Goal: Entertainment & Leisure: Consume media (video, audio)

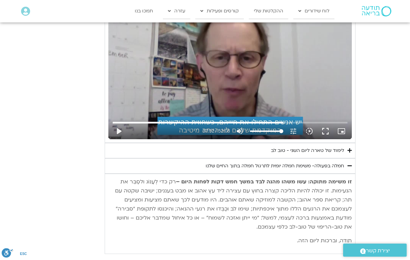
scroll to position [868, 0]
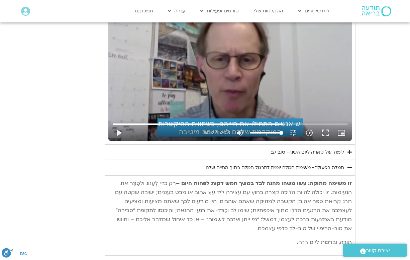
click at [121, 125] on button "play_arrow" at bounding box center [119, 133] width 16 height 16
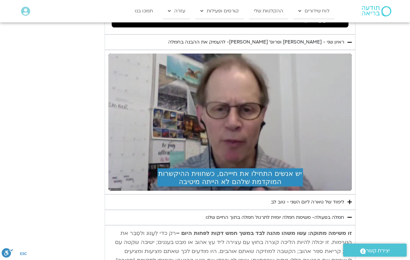
scroll to position [816, 0]
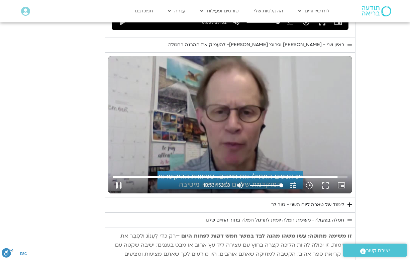
click at [119, 177] on button "pause" at bounding box center [119, 185] width 16 height 16
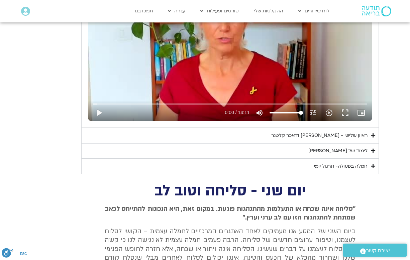
scroll to position [394, 0]
click at [372, 149] on icon "Accordion. Open links with Enter or Space, close with Escape, and navigate with…" at bounding box center [373, 151] width 4 height 5
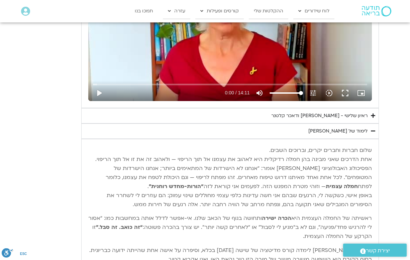
scroll to position [396, 0]
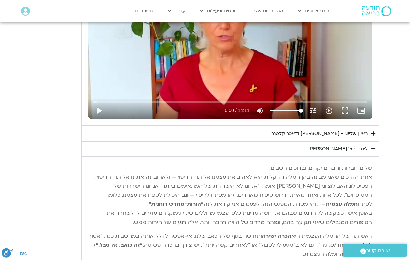
click at [367, 147] on div "לימוד של [PERSON_NAME]" at bounding box center [337, 149] width 59 height 8
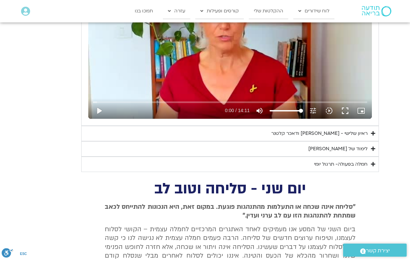
click at [371, 164] on icon "Accordion. Open links with Enter or Space, close with Escape, and navigate with…" at bounding box center [373, 164] width 4 height 5
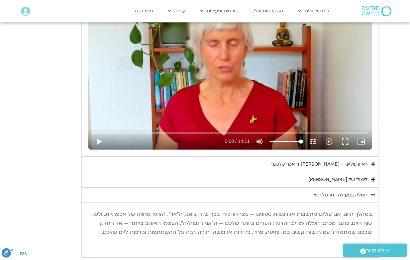
scroll to position [335, 0]
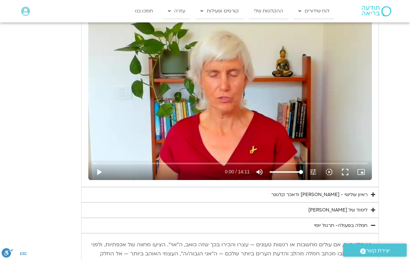
click at [373, 192] on icon "Accordion. Open links with Enter or Space, close with Escape, and navigate with…" at bounding box center [373, 194] width 4 height 5
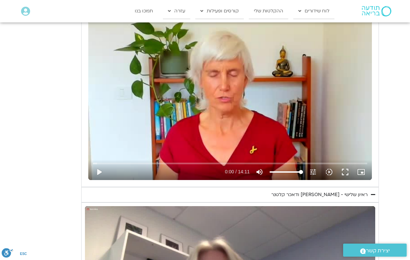
scroll to position [464, 0]
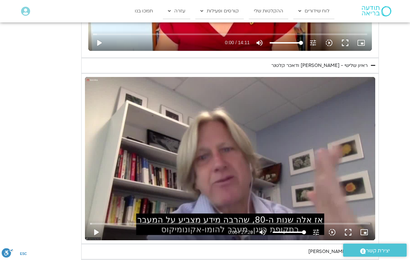
click at [97, 229] on button "play_arrow" at bounding box center [96, 232] width 16 height 16
type input "2993.41965855099"
type input "0.0446992500219494"
type input "2993.41965855099"
type input "0.170221333333757"
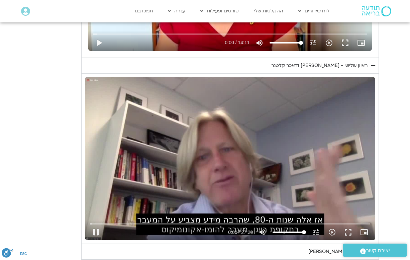
type input "2993.41965855099"
type input "0.211480417331585"
type input "2993.41965855099"
type input "0.336641208334282"
type input "2993.41965855099"
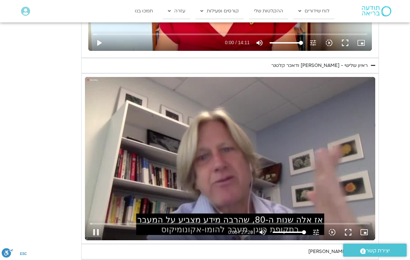
type input "0.463182667301809"
type input "2993.41965855099"
type input "0.589006250001889"
type input "2993.41965855099"
type input "0.714175041995165"
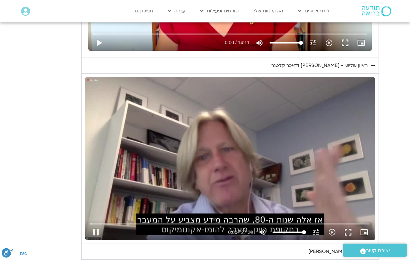
type input "2993.41965855099"
type input "0.839649875682899"
type input "2993.41965855099"
type input "0.92041263"
type input "2993.41965855099"
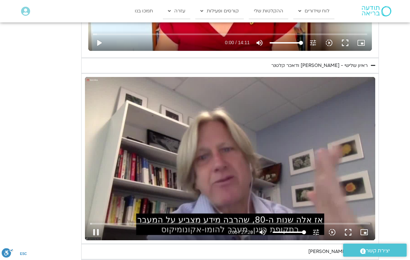
type input "1.09029886196076"
type input "2993.41965855099"
type input "1.21556055764699"
type input "2993.41965855099"
type input "1.34067119399561"
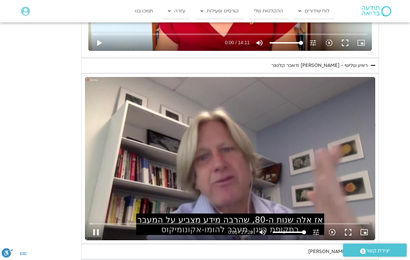
type input "2993.41965855099"
type input "1.46672304168007"
type input "2993.41965855099"
type input "1.5924858469957"
type input "2993.41965855099"
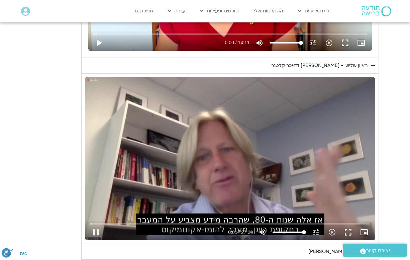
type input "1.71787183264167"
type input "2993.41965855099"
type input "1.84430242870062"
type input "2993.41965855099"
type input "1.916622986"
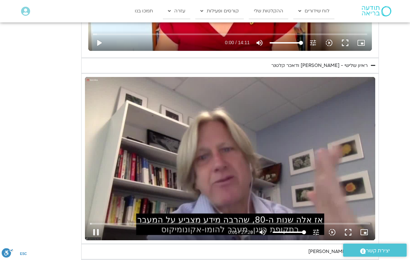
type input "2993.41965855099"
type input "2.09474132233627"
type input "2993.41965855099"
type input "2.21981890797553"
type input "2993.41965855099"
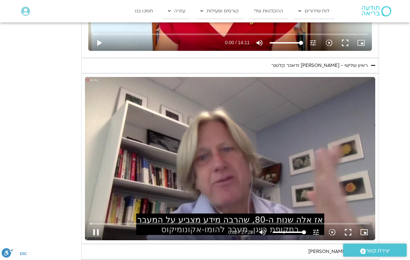
type input "2.34510232567173"
type input "2993.41965855099"
type input "2.47044832935396"
type input "2993.41965855099"
type input "2.59615491299934"
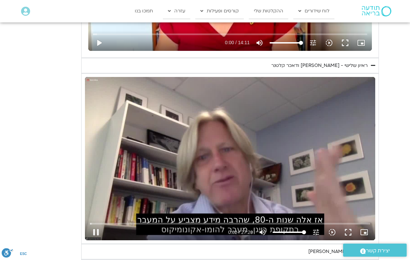
type input "2993.41965855099"
type input "2.72250137833042"
type input "2993.41965855099"
type input "2.84862237902588"
type input "2993.41965855099"
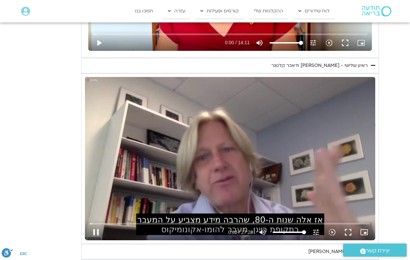
type input "2.917875371"
type input "2993.41965855099"
type input "3.10065020431891"
type input "2993.41965855099"
type input "3.22575540902915"
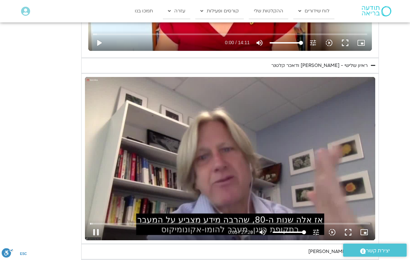
type input "2993.41965855099"
type input "3.36486973838014"
type input "2993.41965855099"
type input "3.49047136029647"
type input "2993.41965855099"
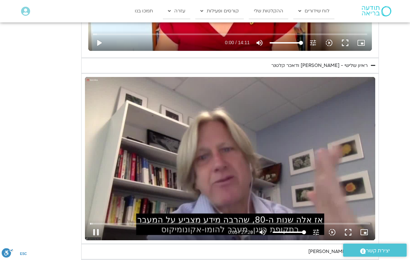
type input "3.61588339667291"
type input "2993.41965855099"
type input "3.74132939303363"
type input "2993.41965855099"
type input "3.8749421796491"
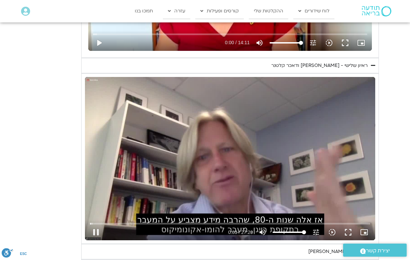
type input "2993.41965855099"
type input "3.916634055"
type input "2993.41965855099"
type input "4.1258116696697"
type input "2993.41965855099"
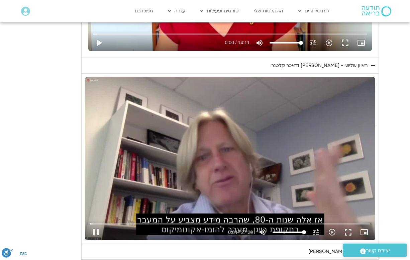
type input "4.25162623036249"
type input "2993.41965855099"
type input "4.37766116598746"
type input "2993.41965855099"
type input "4.50376412199007"
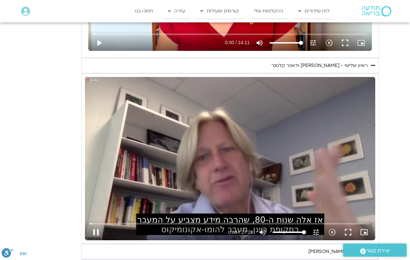
type input "2993.41965855099"
type input "4.62919043234446"
type input "2993.41965855099"
type input "4.75515549463342"
type input "2993.41965855099"
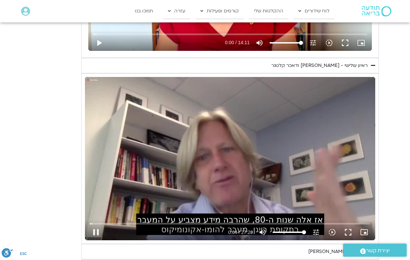
type input "4.88033872267983"
type input "2993.41965855099"
type input "5.00548255833581"
type input "2993.41965855099"
type input "5.1306783670411"
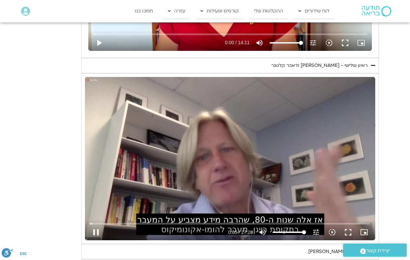
type input "2993.41965855099"
type input "5.25688576031305"
type input "2993.41965855099"
type input "5.38237377802835"
type input "2993.41965855099"
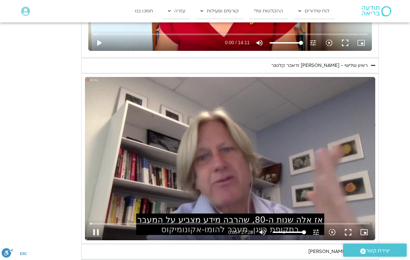
type input "5.50815518896545"
type input "2993.41965855099"
type input "5.63381658467108"
type input "2993.41965855099"
type input "5.76002726936302"
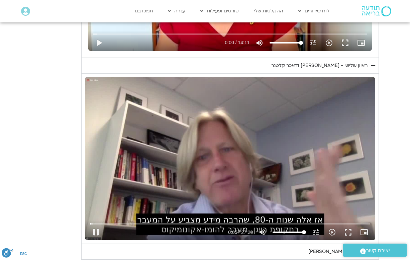
type input "2993.41965855099"
type input "5.88595661994949"
type input "2993.41965855099"
type input "6.01122459900266"
type input "2993.41965855099"
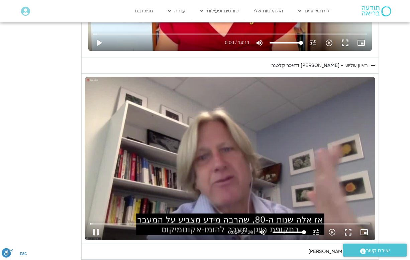
type input "6.13694959898377"
type input "2993.41965855099"
type input "6.26697718300439"
type input "2993.41965855099"
type input "6.39317305965896"
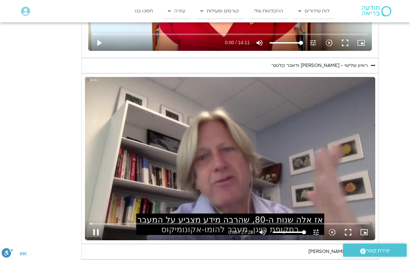
type input "2993.41965855099"
type input "6.51867118437491"
type input "2993.41965855099"
type input "6.64384676800293"
type input "2993.41965855099"
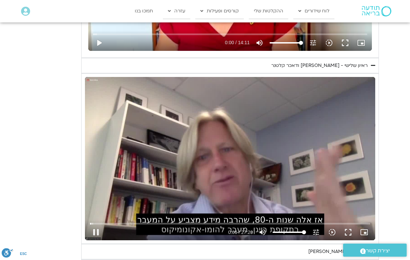
type input "6.7696451423169"
type input "2993.41965855099"
type input "6.894837393002"
type input "2993.41965855099"
type input "7.02082355867496"
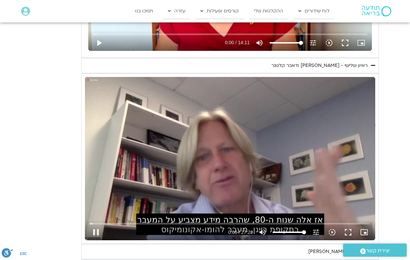
type input "2993.41965855099"
type input "7.14594129468637"
type input "2993.41965855099"
type input "7.27208528231906"
type input "2993.41965855099"
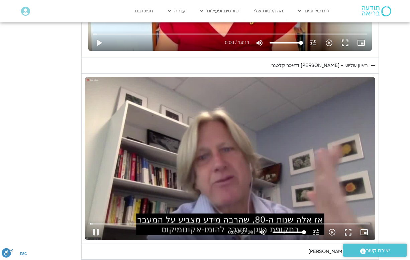
type input "7.39736864299945"
type input "2993.41965855099"
type input "7.52249732565463"
type input "2993.41965855099"
type input "7.64762918866934"
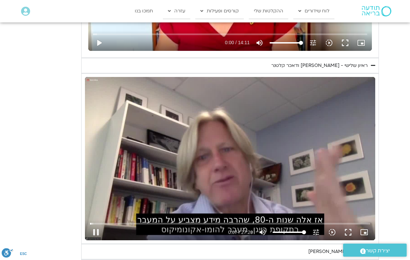
type input "2993.41965855099"
type input "7.77641221803392"
type input "2993.41965855099"
type input "7.90156132132111"
type input "2993.41965855099"
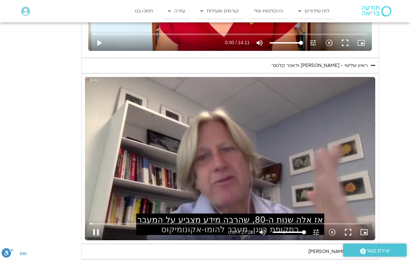
type input "8.02688019067604"
type input "2993.41965855099"
type input "8.15194765601656"
type input "2993.41965855099"
type input "8.27789333036816"
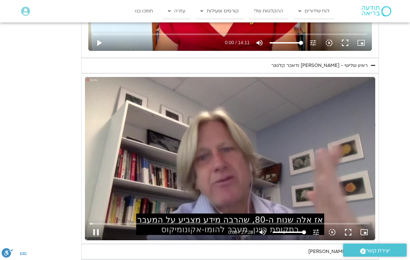
type input "2993.41965855099"
type input "8.40311372267053"
type input "2993.41965855099"
type input "8.52830101904594"
type input "2993.41965855099"
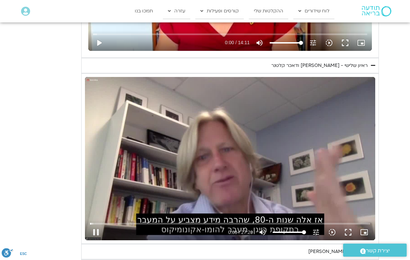
type input "8.65345715498514"
type input "2993.41965855099"
type input "8.77994911765866"
type input "2993.41965855099"
type input "8.90553867437896"
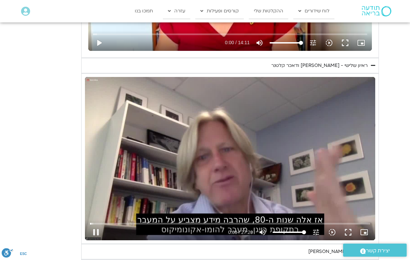
type input "2993.41965855099"
type input "9.0307276530284"
type input "2993.41965855099"
type input "9.15599343502123"
type input "2993.41965855099"
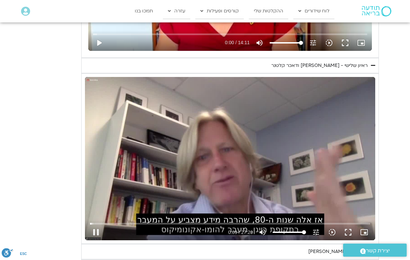
type input "9.28121867870831"
type input "2993.41965855099"
type input "9.40646665599882"
type input "2993.41965855099"
type input "9.53208689702446"
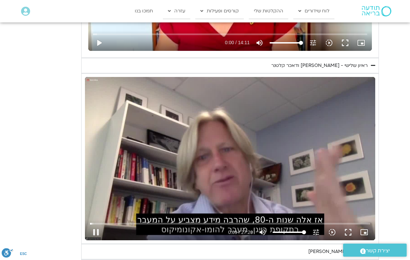
type input "2993.41965855099"
type input "9.65738817965451"
type input "2993.41965855099"
type input "9.78250491968467"
type input "2993.41965855099"
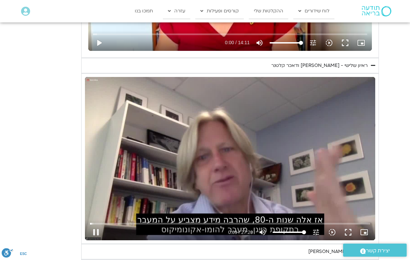
type input "9.90777923568805"
type input "2993.41965855099"
type input "10.0328844706133"
type input "2993.41965855099"
type input "10.1581190587105"
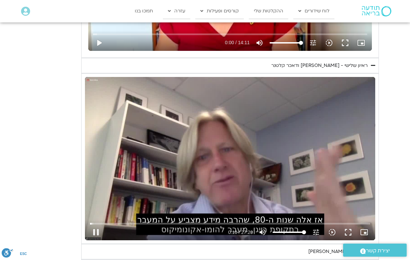
type input "2993.41965855099"
type input "10.2833611062829"
type input "2993.41965855099"
type input "10.4086680750395"
type input "2993.41965855099"
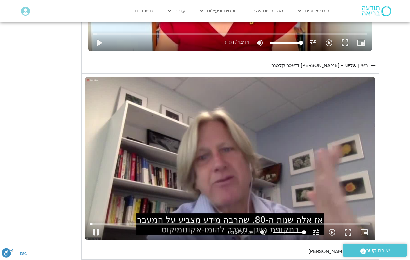
type input "10.5338813300229"
type input "2993.41965855099"
type input "10.6592328773314"
type input "2993.41965855099"
type input "10.7844245910062"
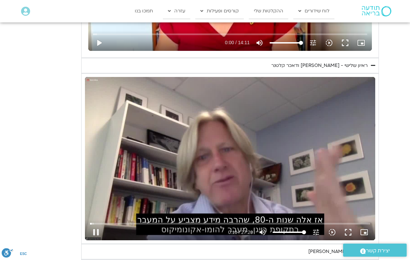
type input "2993.41965855099"
type input "10.9098200596819"
type input "2993.41965855099"
type input "11.0351310703741"
type input "2993.41965855099"
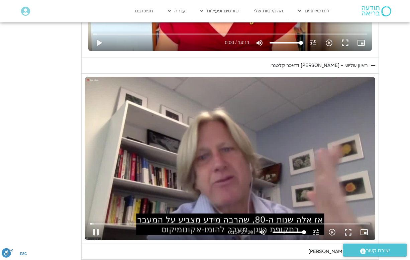
type input "11.160308604325"
type input "2993.41965855099"
type input "11.2858845133192"
type input "2993.41965855099"
type input "11.4110431673647"
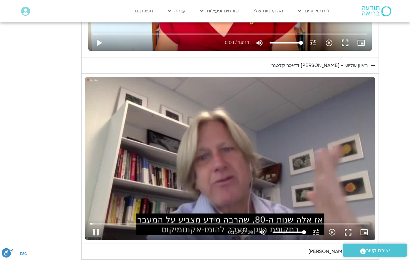
type input "2993.41965855099"
type input "11.5363369936347"
type input "2993.41965855099"
type input "11.6615157363417"
type input "2993.41965855099"
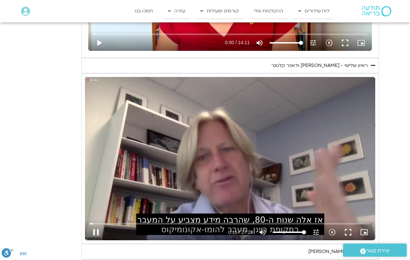
type input "11.786768441343"
type input "2993.41965855099"
type input "11.914603077"
type input "2993.41965855099"
type input "12.0438704849969"
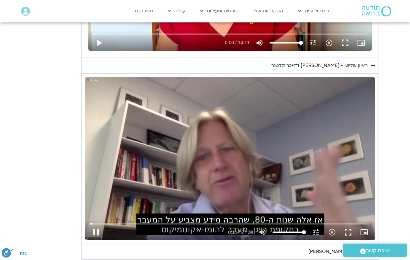
type input "2993.41965855099"
type input "12.1691770560237"
type input "2993.41965855099"
type input "12.2942824193343"
type input "2993.41965855099"
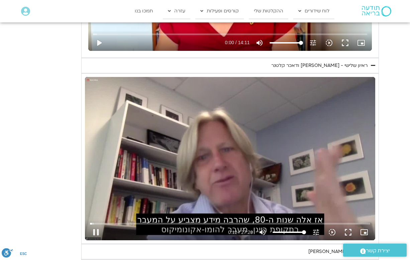
type input "12.4193850622912"
click at [94, 229] on button "play_arrow" at bounding box center [96, 232] width 16 height 16
click at [100, 229] on button "pause" at bounding box center [96, 232] width 16 height 16
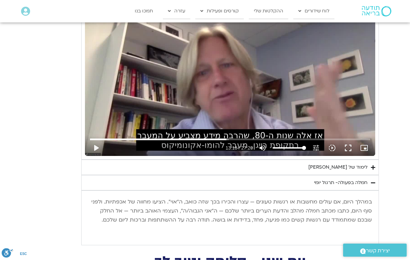
scroll to position [523, 0]
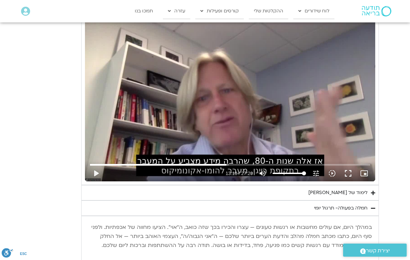
click at [98, 175] on button "play_arrow" at bounding box center [96, 173] width 16 height 16
click at [94, 169] on button "pause" at bounding box center [96, 173] width 16 height 16
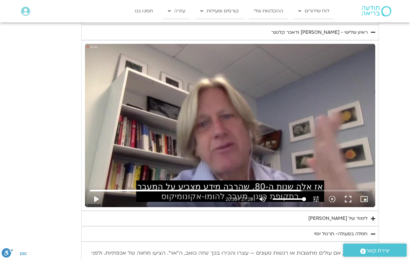
scroll to position [498, 0]
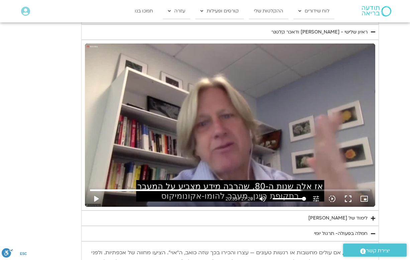
click at [96, 192] on button "play_arrow" at bounding box center [96, 199] width 16 height 16
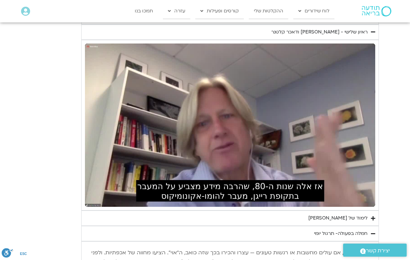
click at [305, 97] on div "0s fast_forward" at bounding box center [317, 124] width 116 height 163
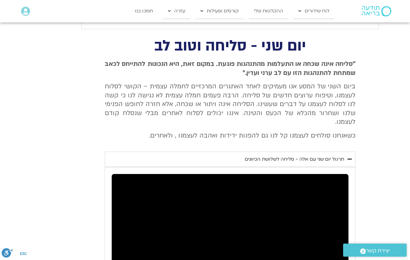
scroll to position [747, 0]
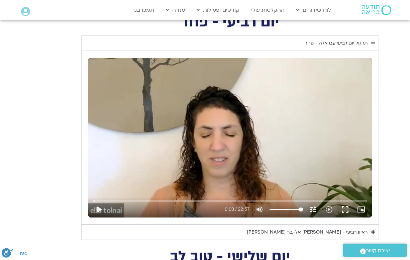
scroll to position [269, 0]
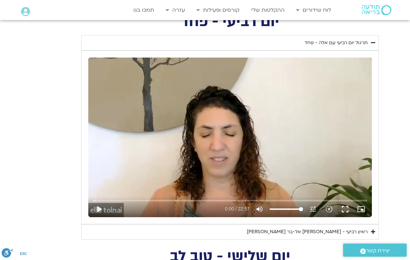
click at [370, 229] on summary "ראיון רביעי - [PERSON_NAME]" at bounding box center [230, 231] width 298 height 15
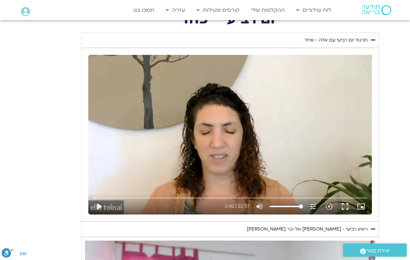
scroll to position [262, 0]
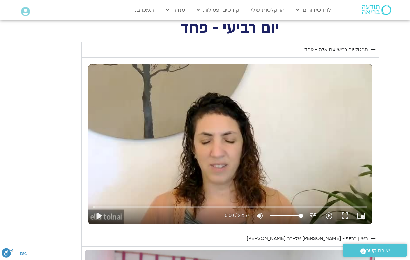
click at [100, 216] on button "play_arrow" at bounding box center [99, 216] width 16 height 16
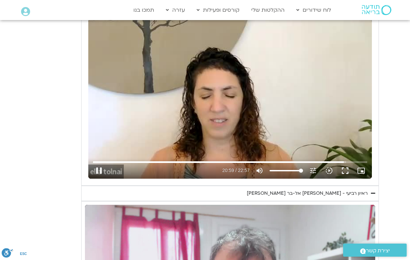
scroll to position [311, 0]
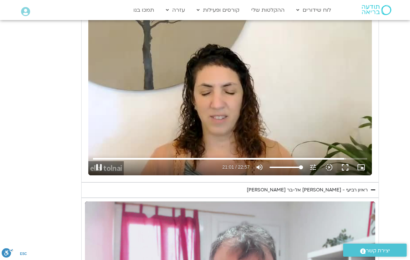
click at [374, 189] on icon "Accordion. Open links with Enter or Space, close with Escape, and navigate with…" at bounding box center [373, 189] width 4 height 5
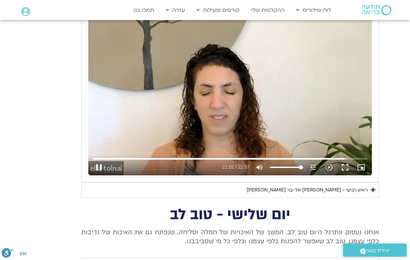
click at [373, 187] on icon "Accordion. Open links with Enter or Space, close with Escape, and navigate with…" at bounding box center [373, 189] width 4 height 5
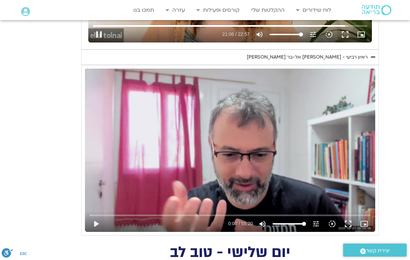
scroll to position [451, 0]
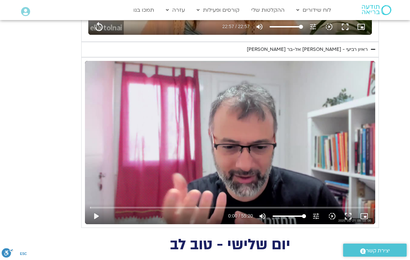
type input "1377.76"
